Goal: Information Seeking & Learning: Learn about a topic

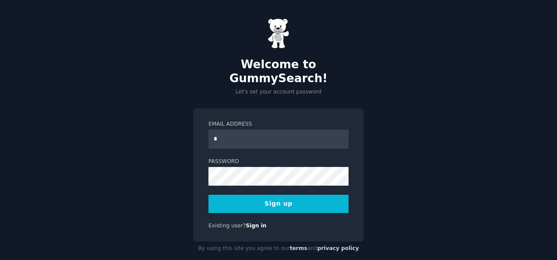
type input "**********"
click at [284, 195] on button "Sign up" at bounding box center [278, 204] width 140 height 18
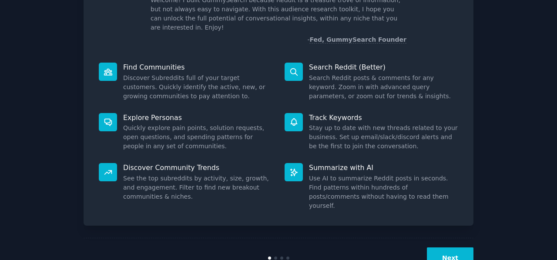
scroll to position [80, 0]
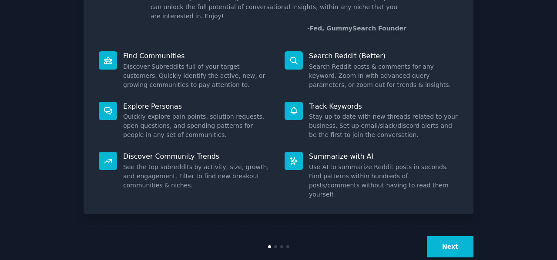
click at [449, 236] on button "Next" at bounding box center [450, 246] width 47 height 21
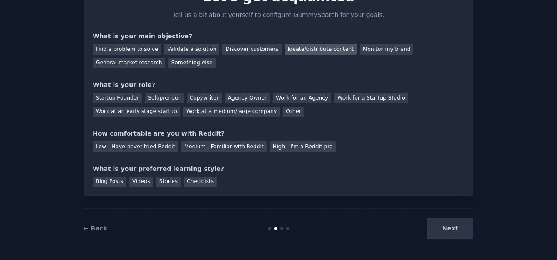
click at [299, 47] on div "Ideate/distribute content" at bounding box center [321, 49] width 72 height 11
click at [141, 44] on div "Find a problem to solve" at bounding box center [127, 49] width 68 height 11
click at [285, 46] on div "Ideate/distribute content" at bounding box center [321, 49] width 72 height 11
click at [154, 97] on div "Solopreneur" at bounding box center [164, 98] width 38 height 11
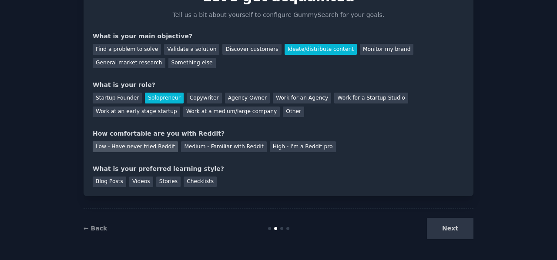
click at [124, 145] on div "Low - Have never tried Reddit" at bounding box center [135, 146] width 85 height 11
click at [133, 183] on div "Videos" at bounding box center [141, 182] width 24 height 11
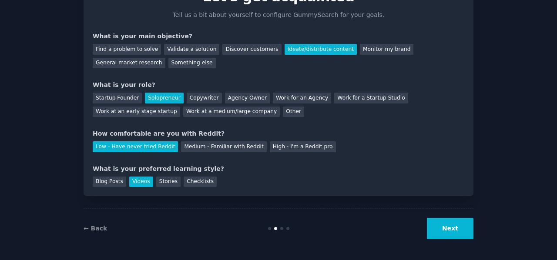
click at [455, 226] on button "Next" at bounding box center [450, 228] width 47 height 21
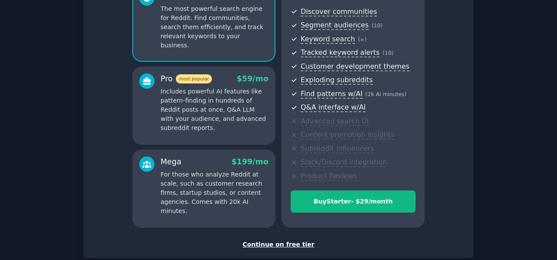
scroll to position [138, 0]
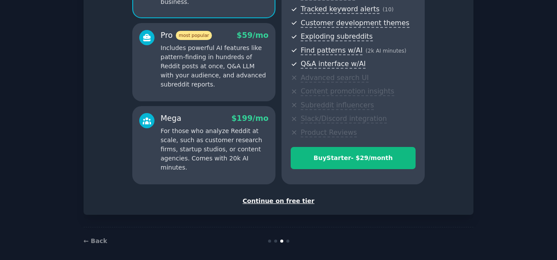
click at [275, 200] on div "Continue on free tier" at bounding box center [279, 201] width 372 height 9
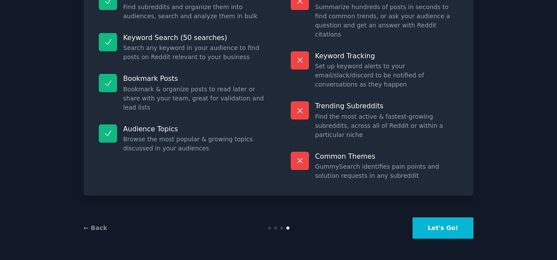
scroll to position [78, 0]
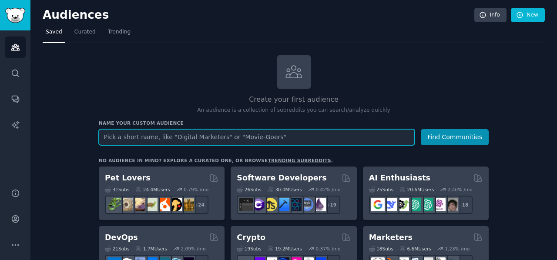
click at [203, 135] on input "text" at bounding box center [257, 137] width 316 height 16
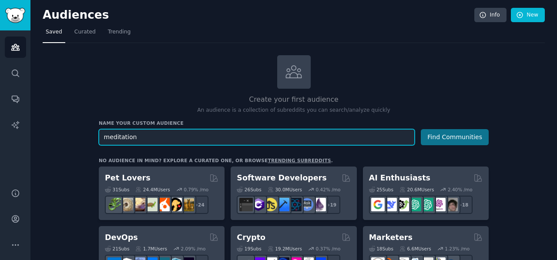
type input "meditation"
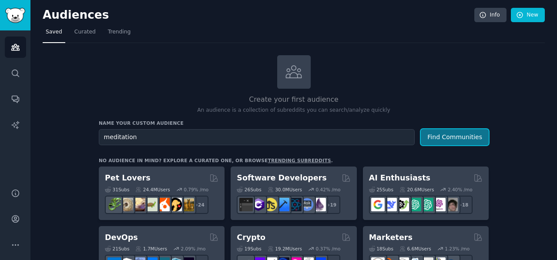
click at [471, 133] on button "Find Communities" at bounding box center [455, 137] width 68 height 16
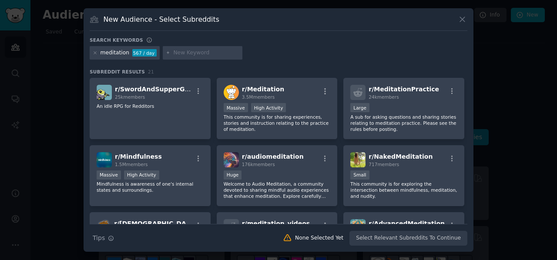
click at [462, 18] on icon at bounding box center [462, 19] width 9 height 9
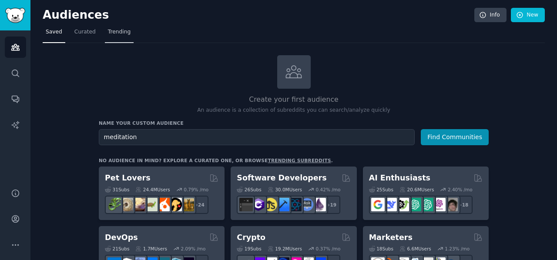
click at [119, 34] on span "Trending" at bounding box center [119, 32] width 23 height 8
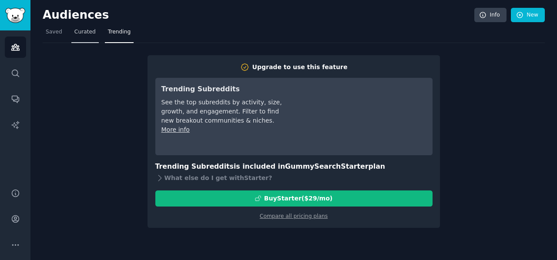
click at [86, 31] on span "Curated" at bounding box center [84, 32] width 21 height 8
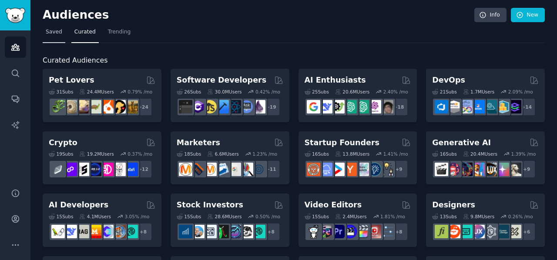
click at [51, 31] on span "Saved" at bounding box center [54, 32] width 17 height 8
